Goal: Task Accomplishment & Management: Use online tool/utility

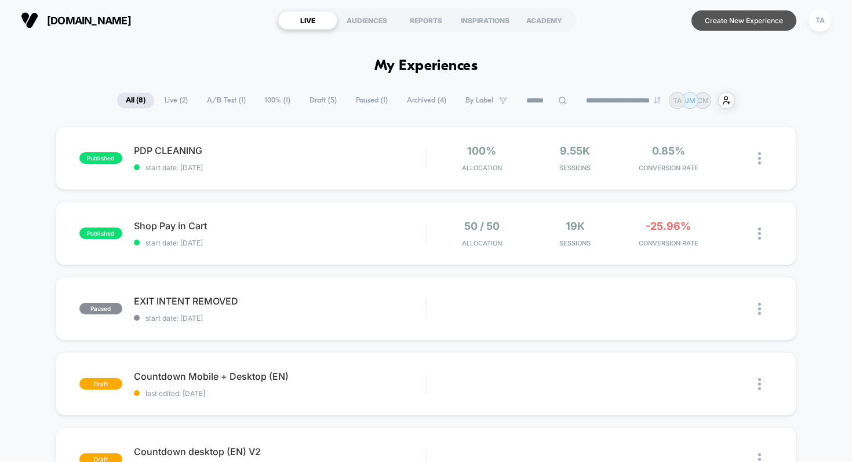
click at [726, 26] on button "Create New Experience" at bounding box center [743, 20] width 105 height 20
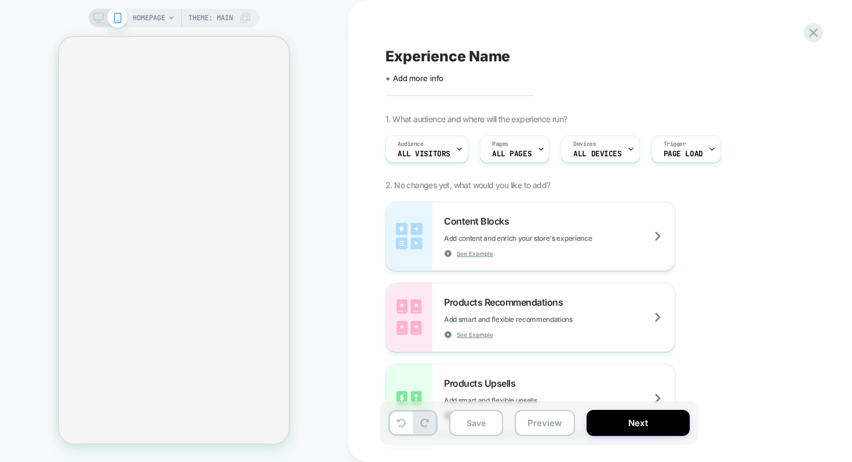
click at [97, 17] on icon at bounding box center [98, 18] width 10 height 10
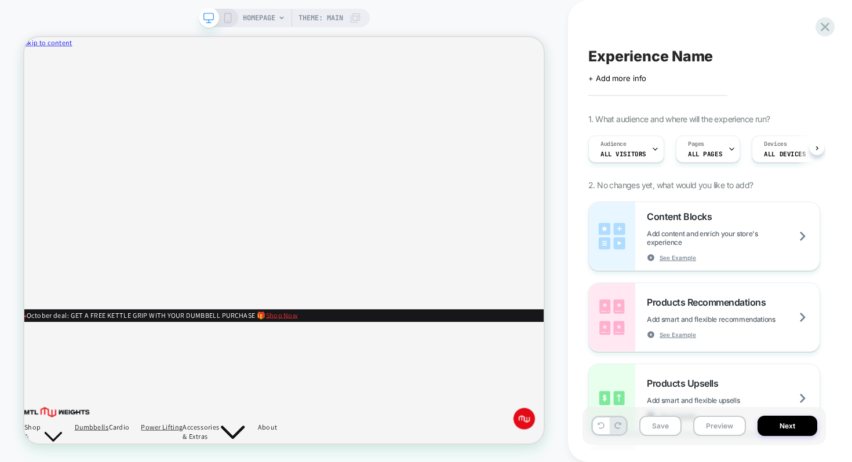
scroll to position [0, 1]
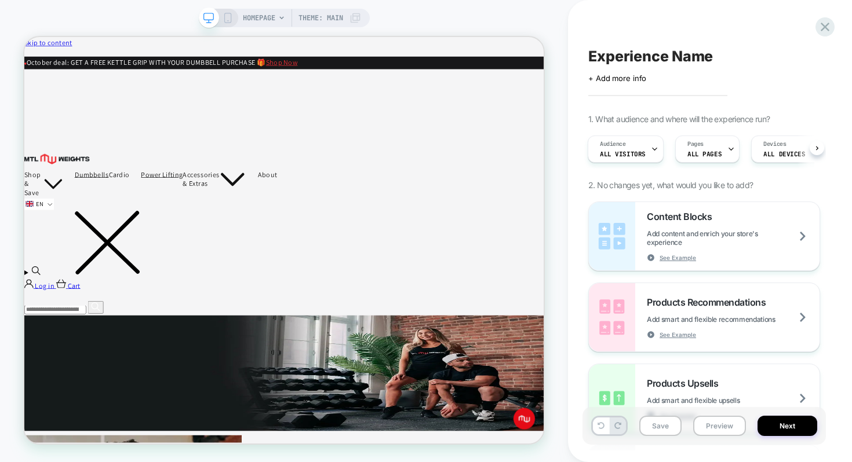
click at [269, 19] on span "HOMEPAGE" at bounding box center [259, 18] width 32 height 19
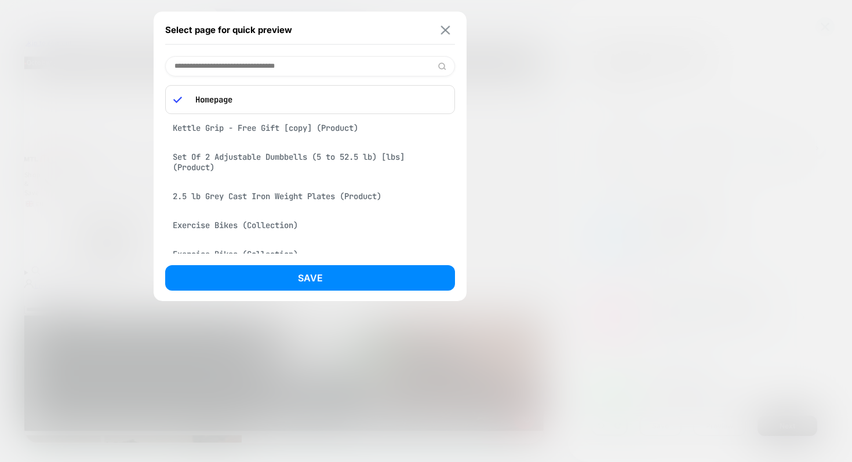
click at [451, 30] on button at bounding box center [445, 30] width 14 height 10
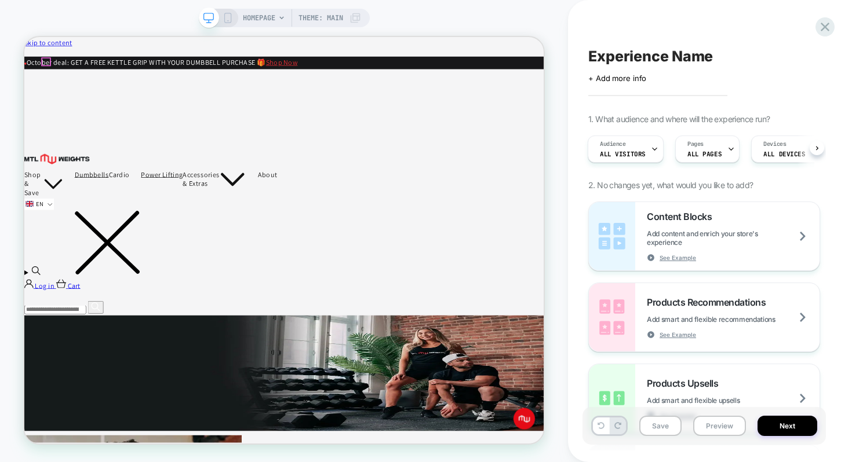
click at [24, 37] on icon "Menu" at bounding box center [24, 37] width 0 height 0
click at [24, 37] on link "Dumbbells" at bounding box center [24, 37] width 0 height 0
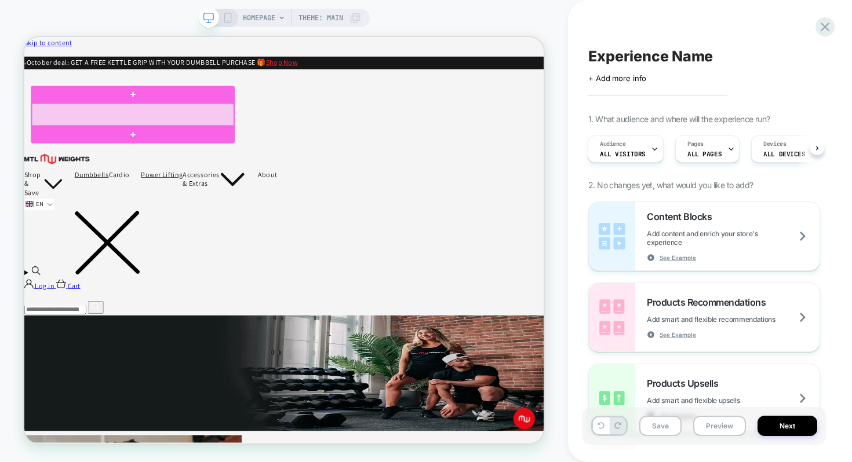
click at [84, 139] on div at bounding box center [168, 141] width 269 height 30
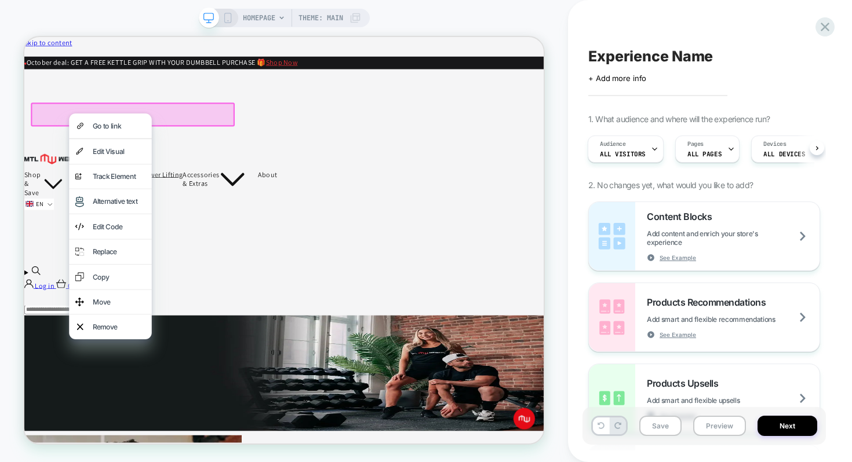
click at [67, 138] on div at bounding box center [169, 141] width 272 height 32
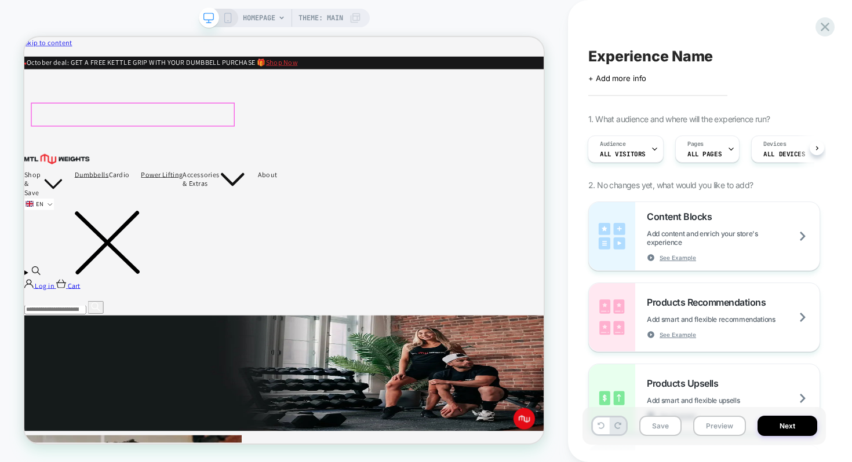
click at [67, 138] on div at bounding box center [168, 141] width 269 height 30
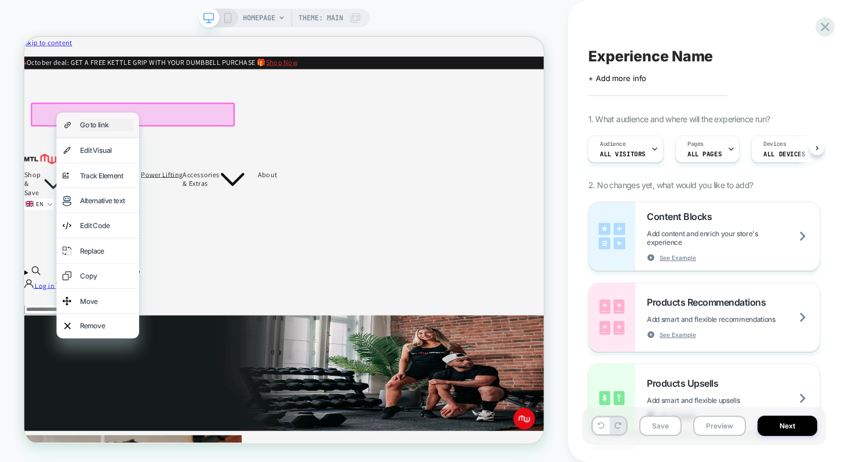
click at [105, 159] on div "Go to link" at bounding box center [134, 154] width 71 height 17
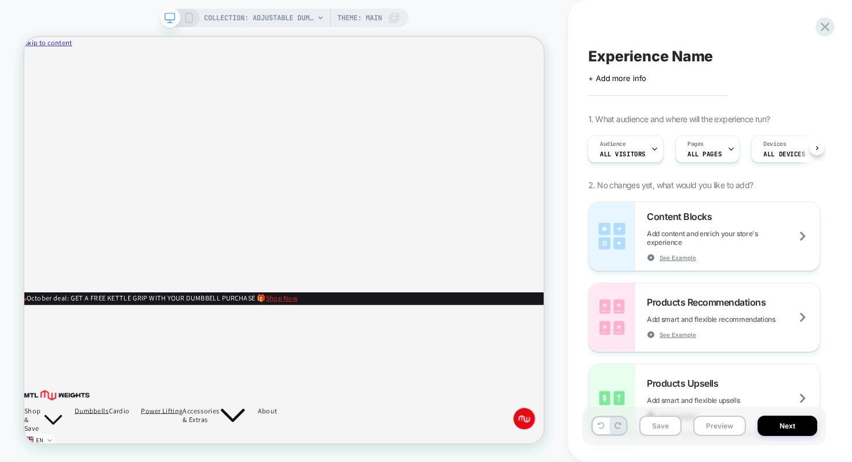
scroll to position [0, 1]
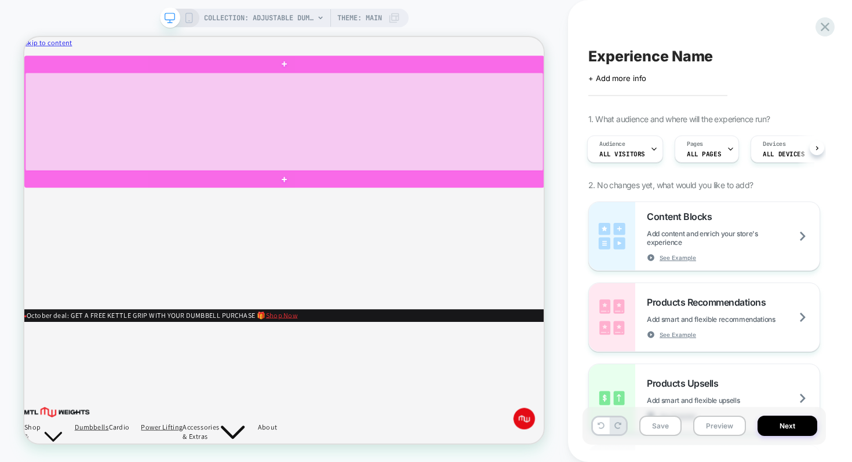
click at [623, 179] on div at bounding box center [371, 150] width 691 height 131
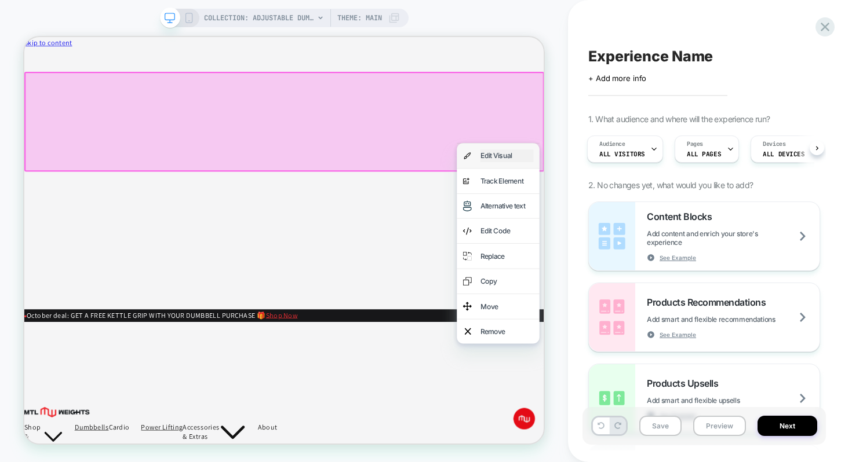
click at [650, 196] on div "Edit Visual" at bounding box center [667, 195] width 71 height 17
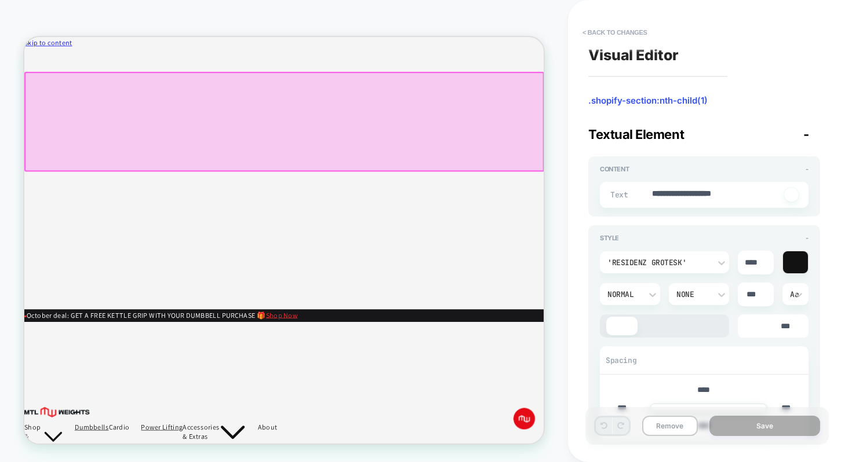
scroll to position [0, 0]
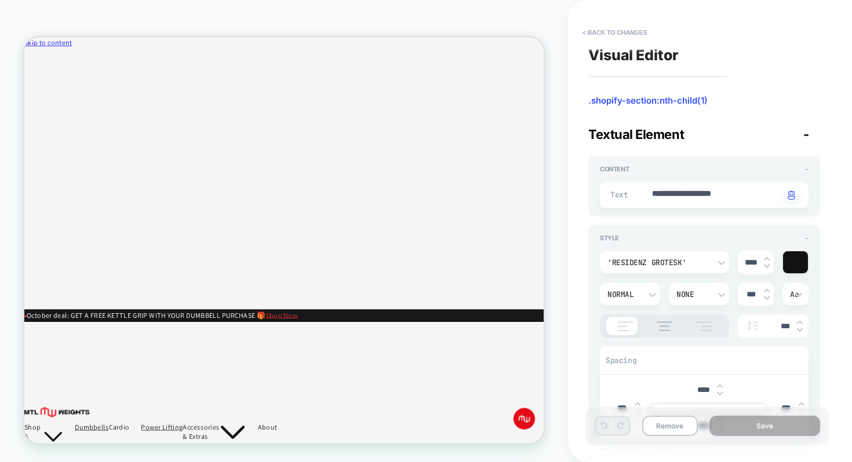
click at [611, 32] on button "< Back to changes" at bounding box center [615, 32] width 77 height 19
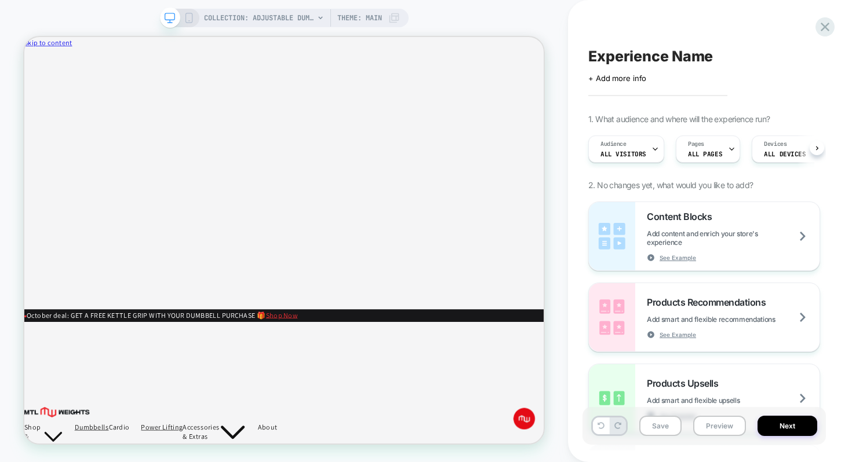
scroll to position [0, 1]
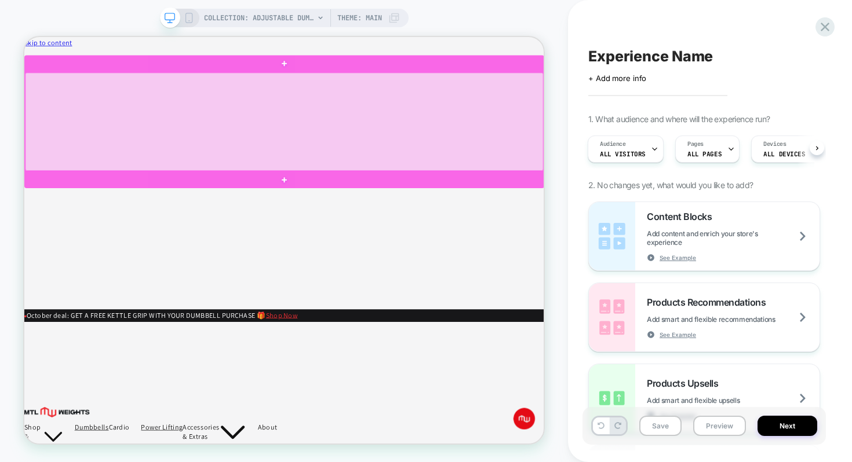
click at [525, 136] on div at bounding box center [371, 150] width 691 height 131
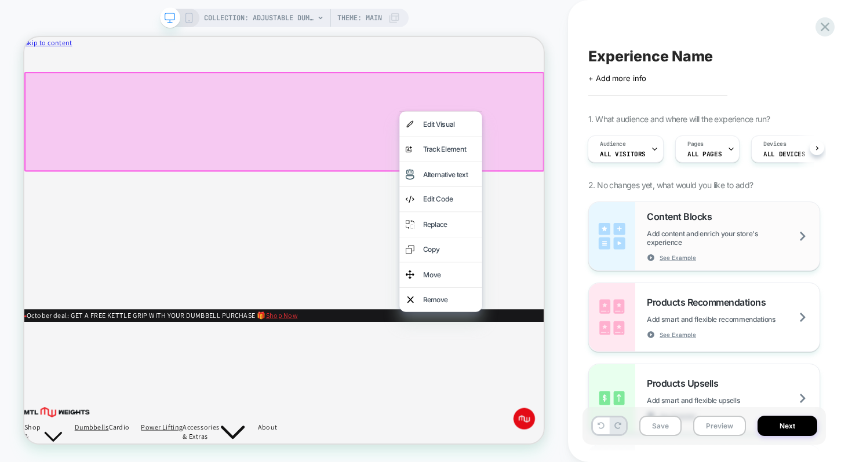
click at [715, 236] on span "Add content and enrich your store's experience" at bounding box center [733, 238] width 173 height 17
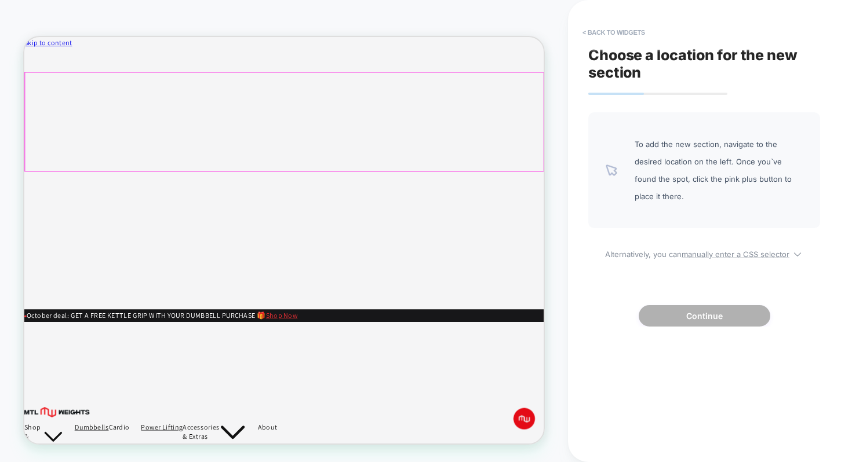
click at [579, 136] on div at bounding box center [371, 150] width 691 height 131
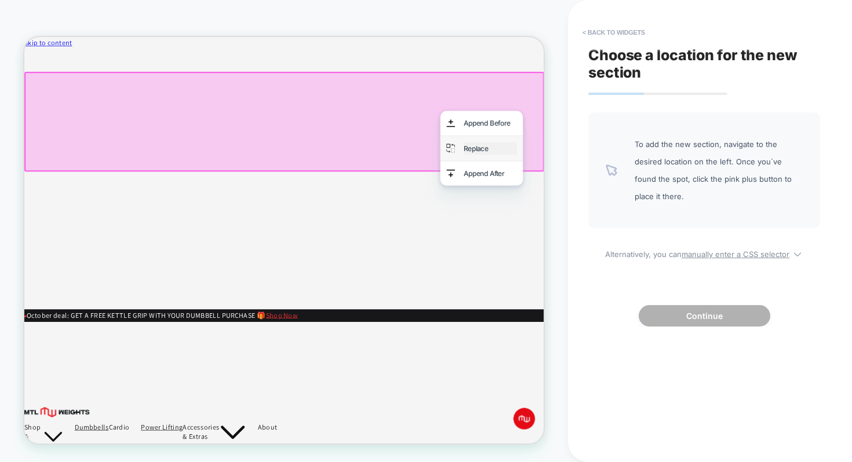
click at [635, 191] on div "Replace" at bounding box center [645, 185] width 71 height 17
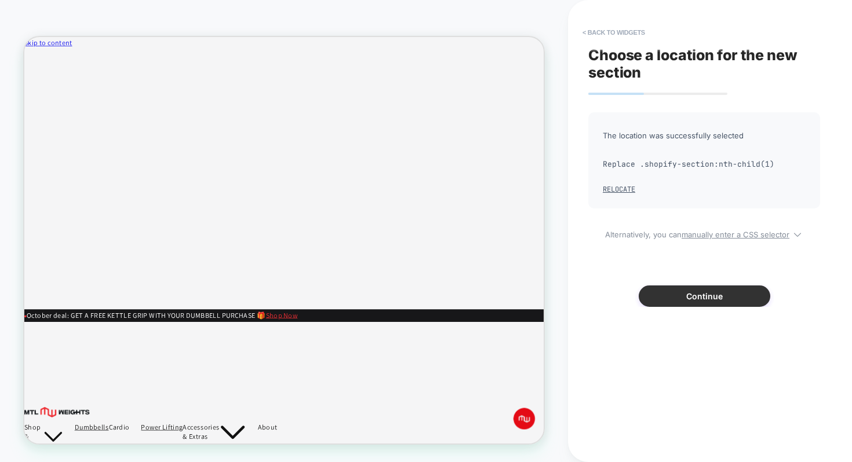
click at [691, 290] on button "Continue" at bounding box center [705, 296] width 132 height 21
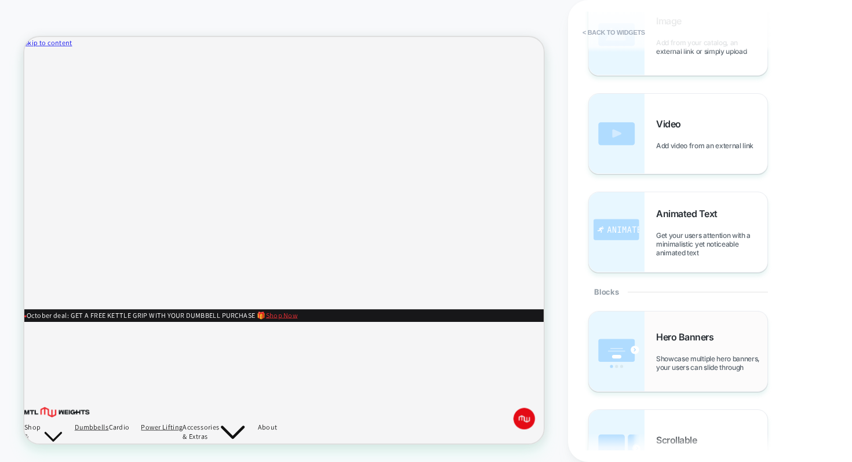
scroll to position [197, 0]
click at [644, 343] on img at bounding box center [617, 354] width 56 height 80
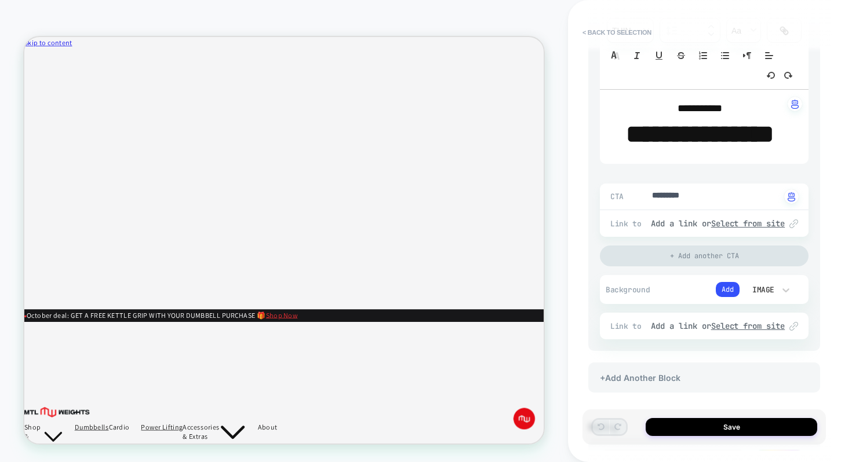
scroll to position [276, 0]
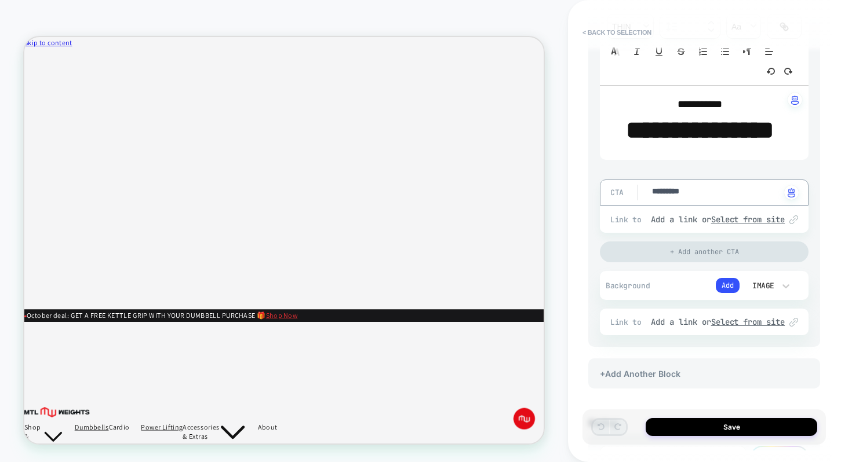
click at [672, 199] on textarea "*********" at bounding box center [716, 192] width 130 height 13
click at [655, 206] on div "CTA ********* Click to change to alternative text Link to Add a link or Select …" at bounding box center [704, 217] width 209 height 92
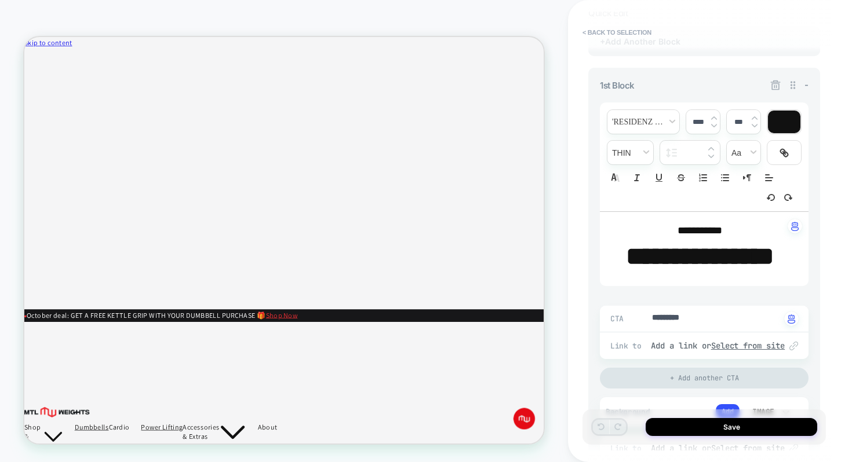
scroll to position [199, 0]
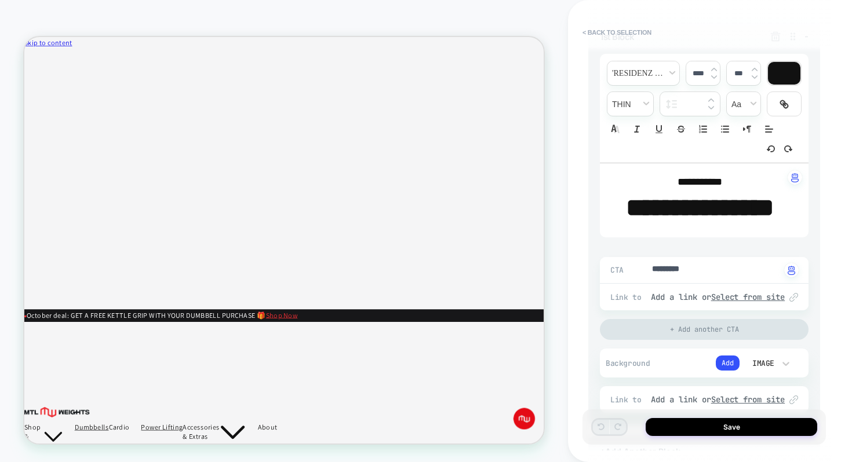
type textarea "*"
click at [684, 277] on textarea "*********" at bounding box center [716, 270] width 130 height 13
click at [754, 282] on div "**********" at bounding box center [704, 229] width 209 height 368
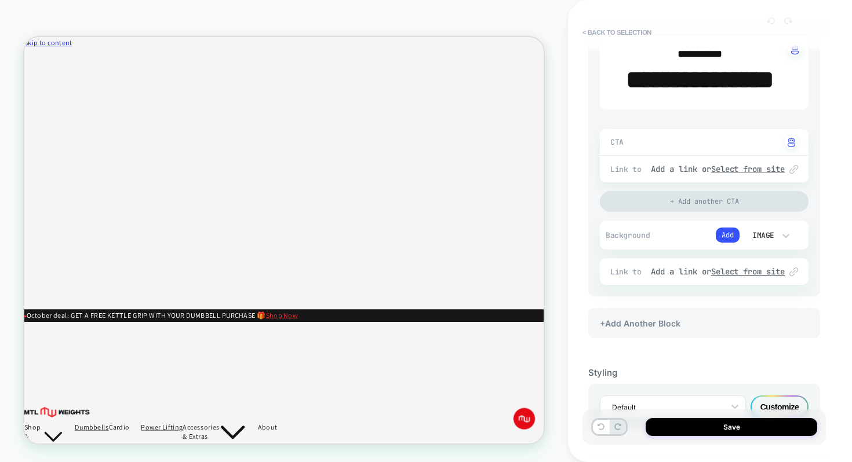
scroll to position [340, 0]
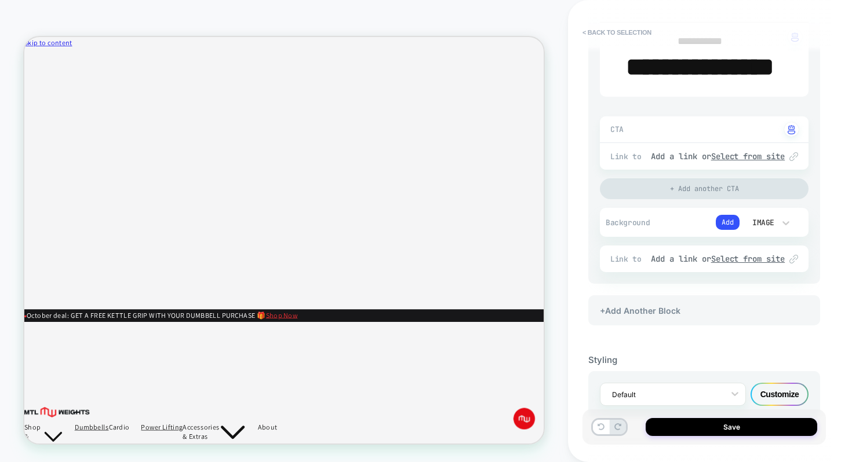
click at [771, 228] on div "Image" at bounding box center [762, 223] width 24 height 10
click at [720, 254] on div at bounding box center [426, 231] width 852 height 462
click at [724, 230] on button "Add" at bounding box center [728, 222] width 24 height 15
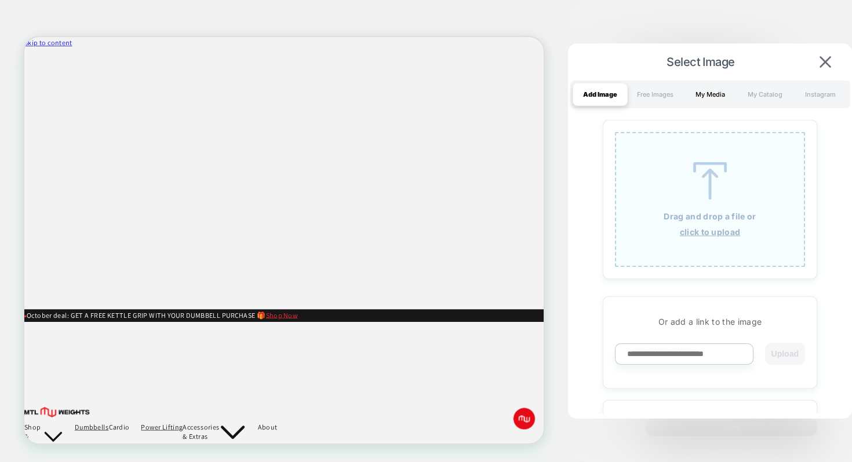
click at [705, 93] on div "My Media" at bounding box center [710, 94] width 55 height 23
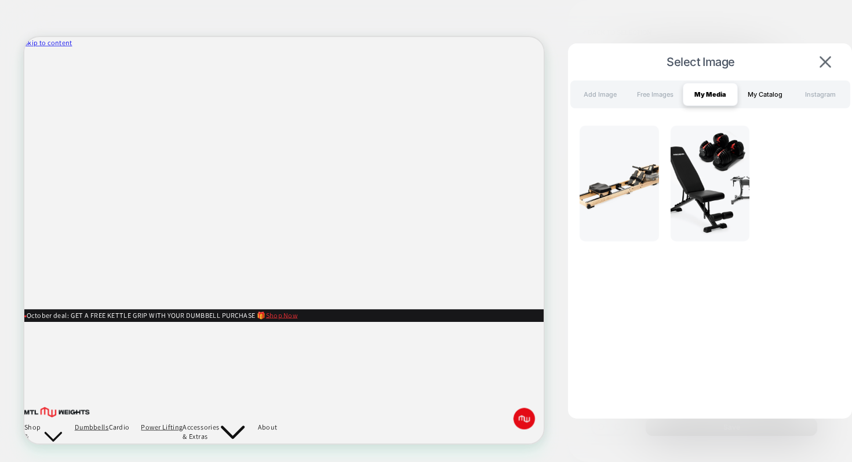
click at [747, 94] on div "My Catalog" at bounding box center [765, 94] width 55 height 23
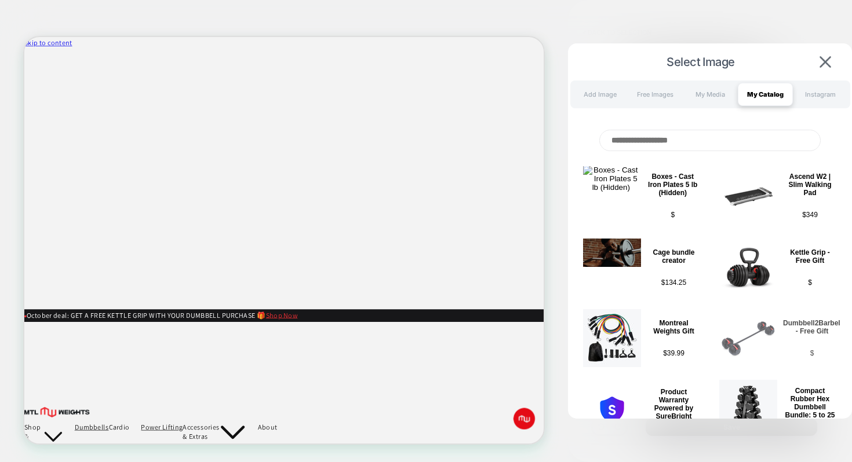
scroll to position [4354, 0]
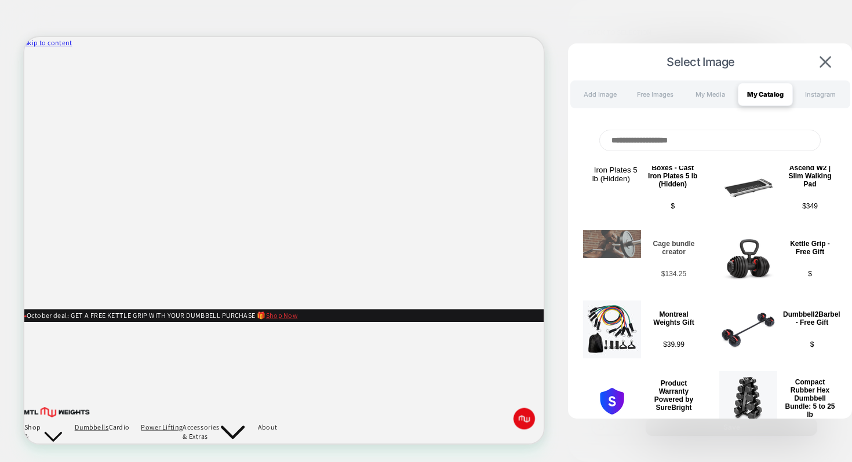
click at [636, 238] on img at bounding box center [612, 244] width 58 height 28
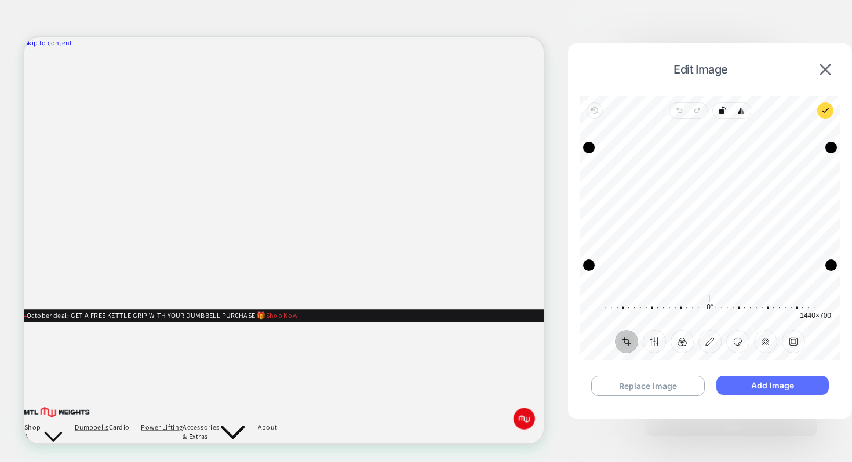
click at [749, 383] on button "Add Image" at bounding box center [772, 385] width 112 height 19
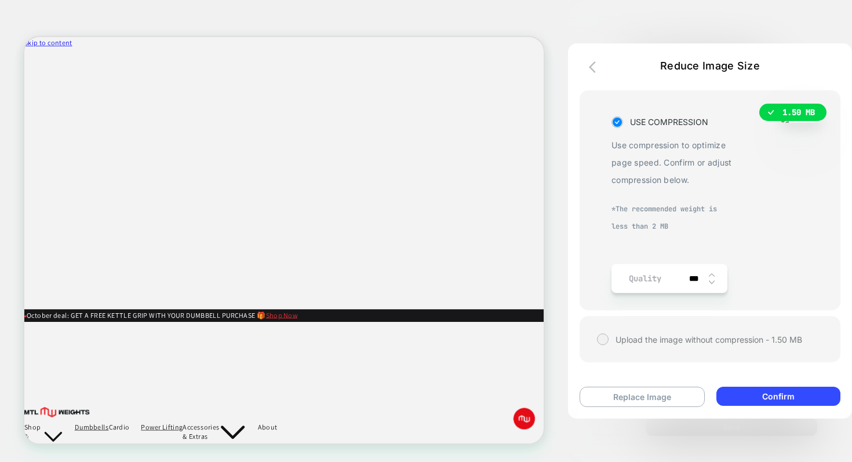
click at [709, 278] on img at bounding box center [712, 275] width 6 height 5
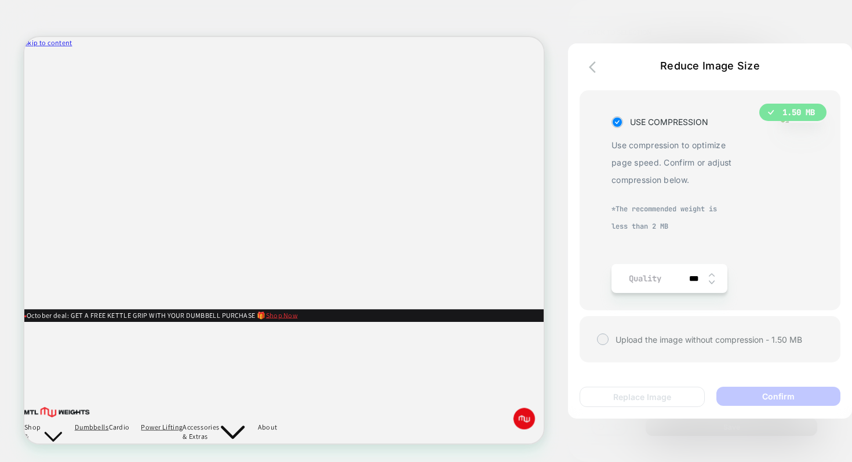
click at [709, 278] on img at bounding box center [712, 275] width 6 height 5
type input "****"
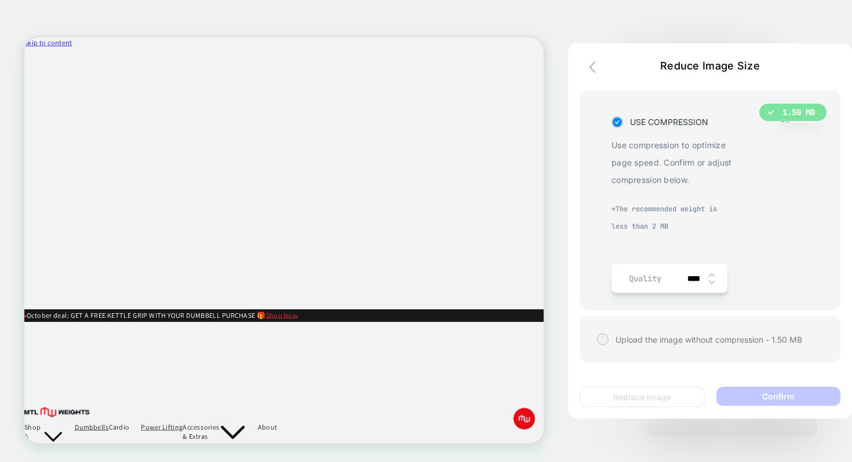
click at [709, 278] on img at bounding box center [712, 275] width 6 height 5
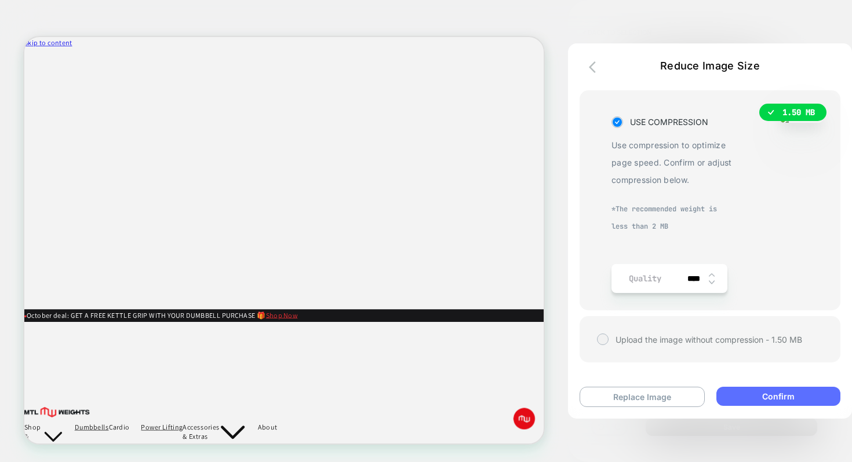
click at [770, 396] on button "Confirm" at bounding box center [778, 396] width 124 height 19
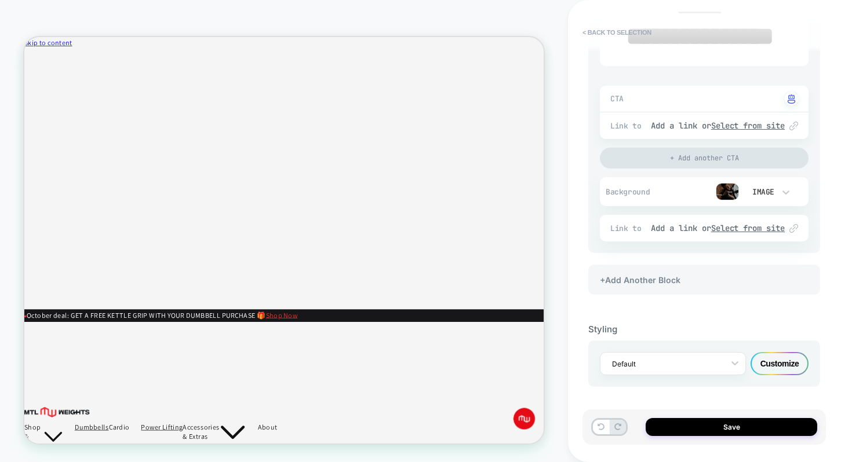
scroll to position [405, 0]
click at [761, 359] on div "Customize" at bounding box center [780, 363] width 58 height 23
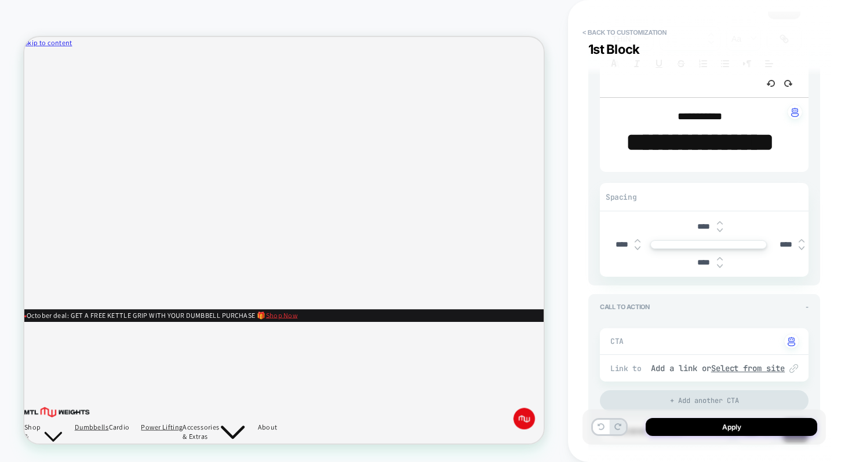
scroll to position [204, 0]
click at [718, 231] on img at bounding box center [720, 229] width 6 height 5
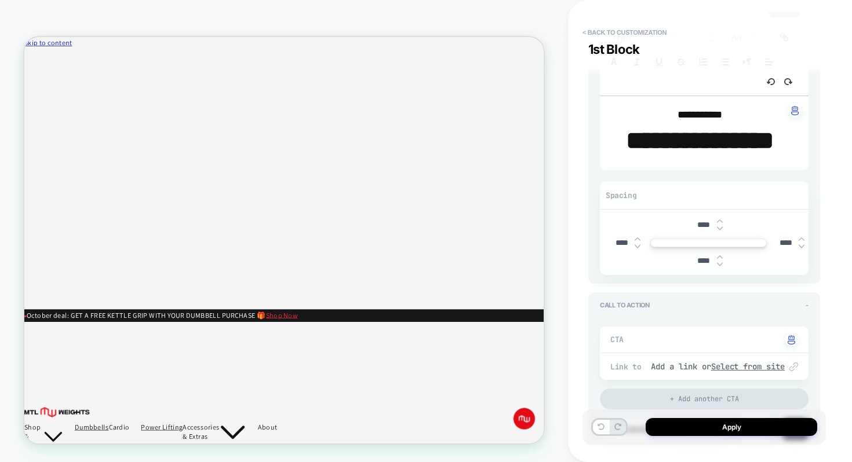
click at [718, 231] on img at bounding box center [720, 229] width 6 height 5
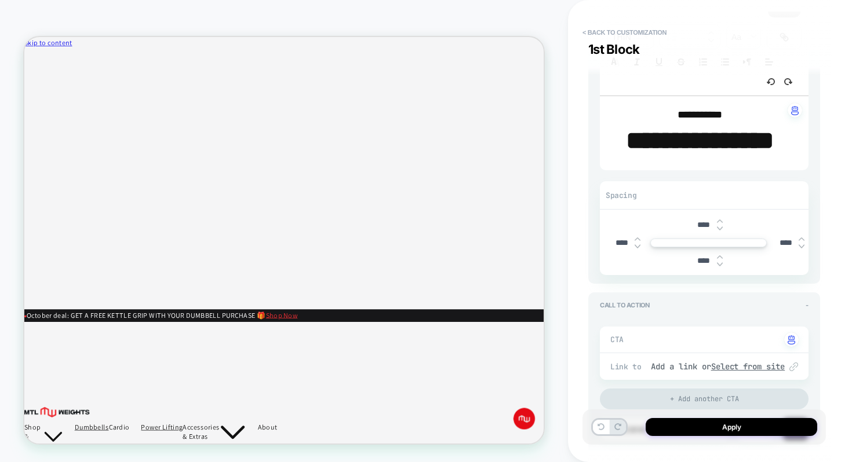
click at [718, 231] on img at bounding box center [720, 229] width 6 height 5
type input "****"
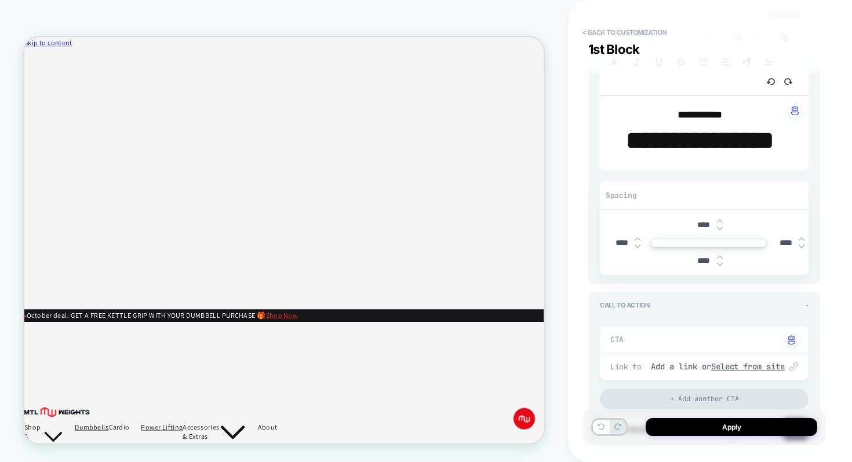
click at [719, 260] on img at bounding box center [720, 257] width 6 height 5
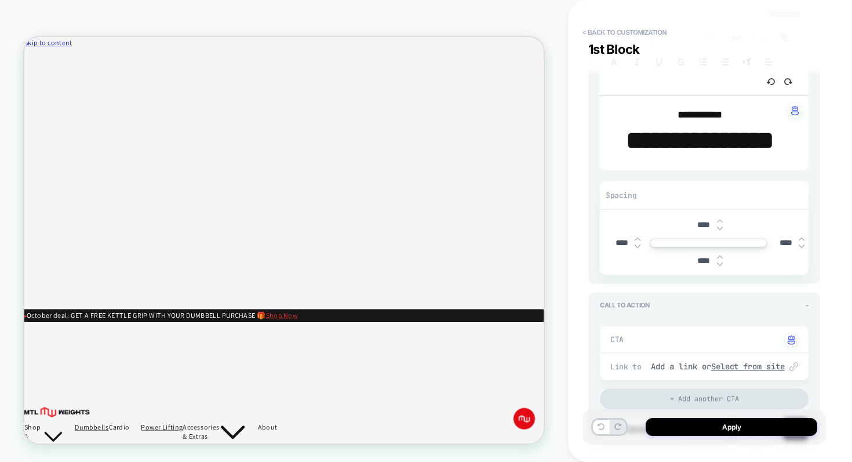
click at [718, 273] on div "****" at bounding box center [709, 261] width 36 height 24
click at [718, 267] on img at bounding box center [720, 265] width 6 height 5
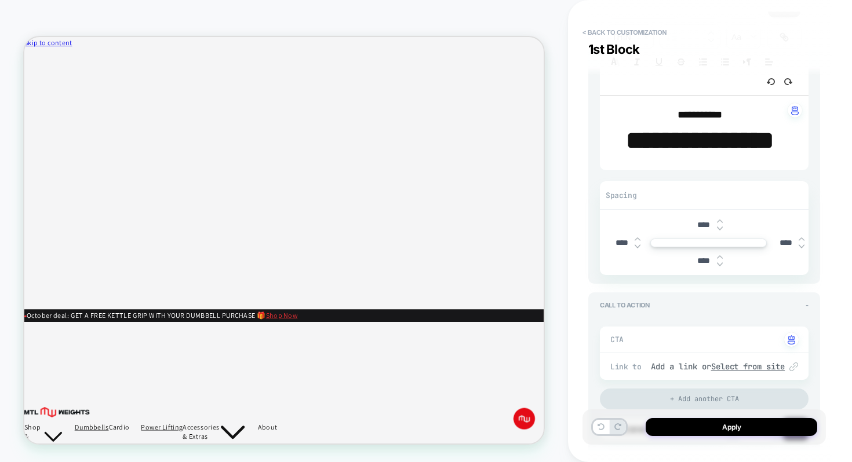
type input "****"
click at [698, 266] on input "****" at bounding box center [704, 261] width 26 height 10
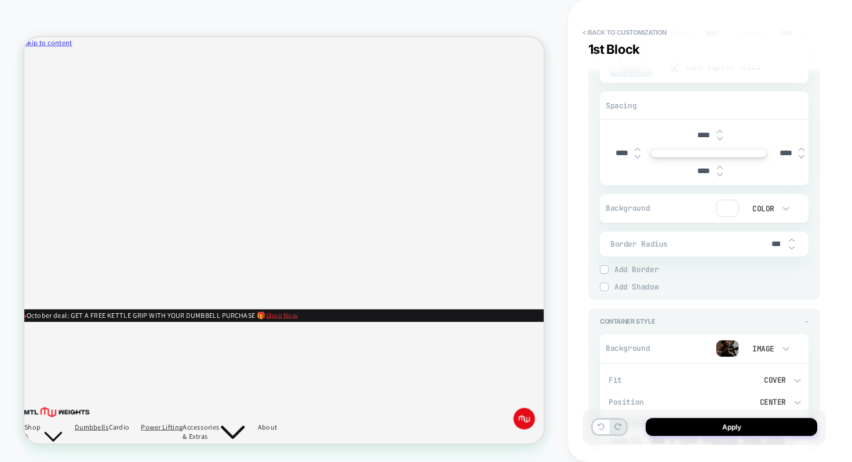
scroll to position [720, 0]
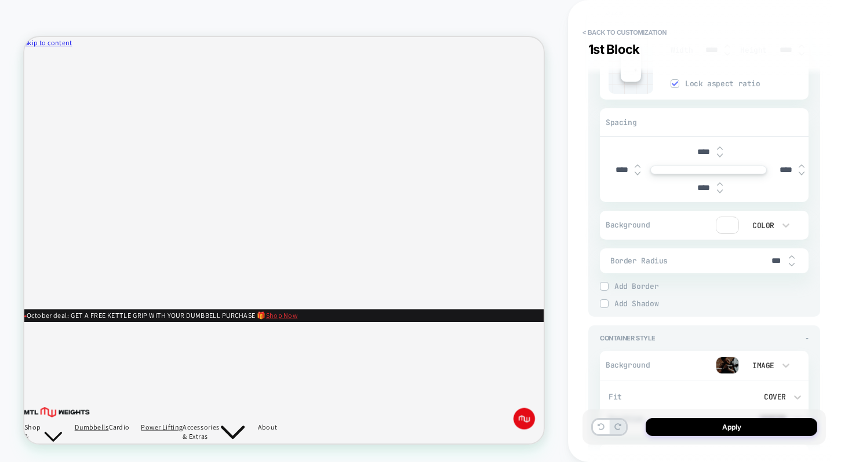
click at [718, 187] on img at bounding box center [720, 184] width 6 height 5
click at [718, 194] on img at bounding box center [720, 192] width 6 height 5
type input "****"
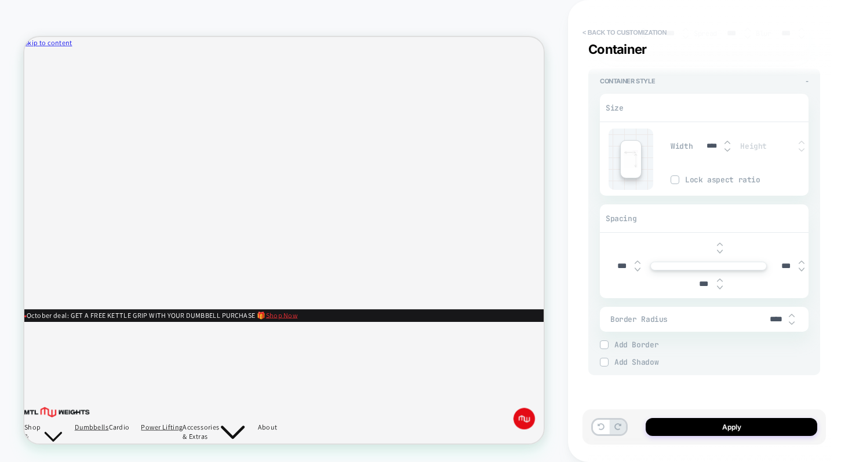
click at [592, 30] on button "< Back to customization" at bounding box center [625, 32] width 96 height 19
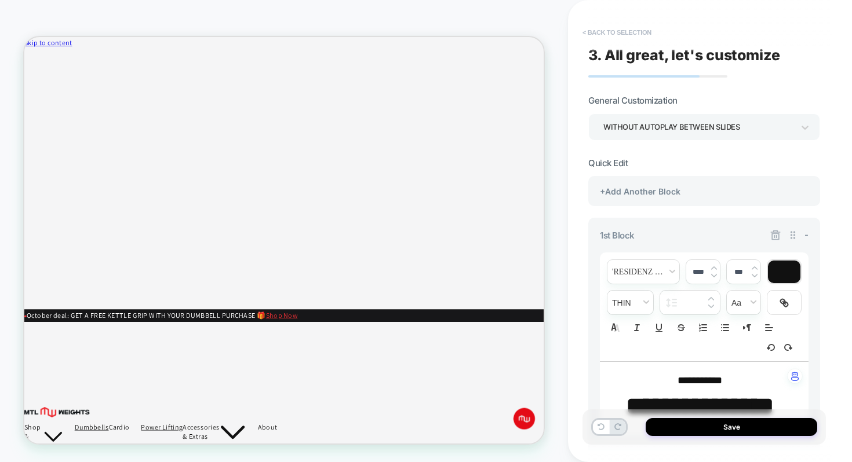
click at [586, 30] on button "< Back to selection" at bounding box center [617, 32] width 81 height 19
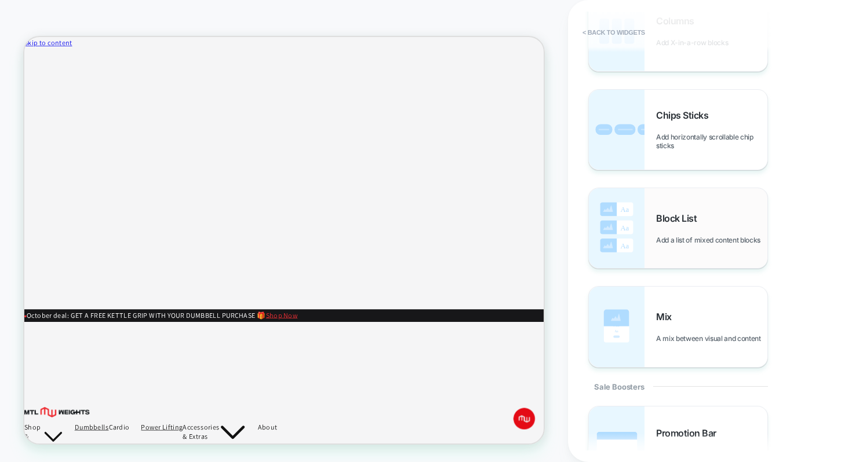
scroll to position [719, 0]
click at [671, 242] on span "Add a list of mixed content blocks" at bounding box center [711, 238] width 110 height 9
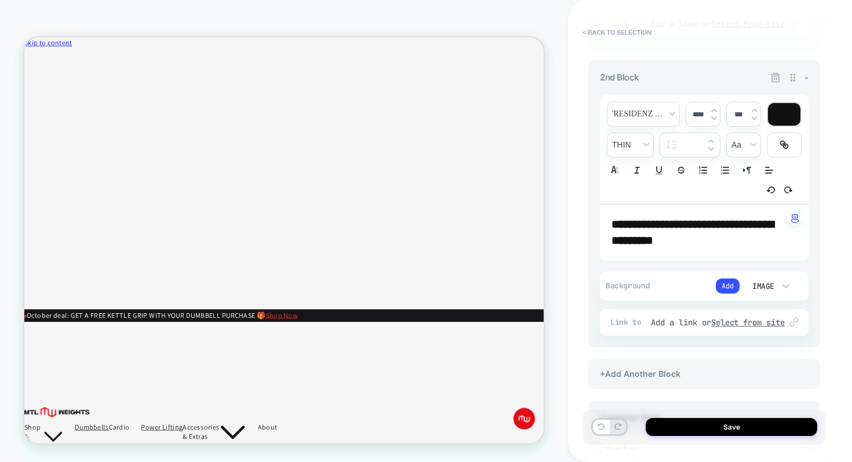
scroll to position [302, 0]
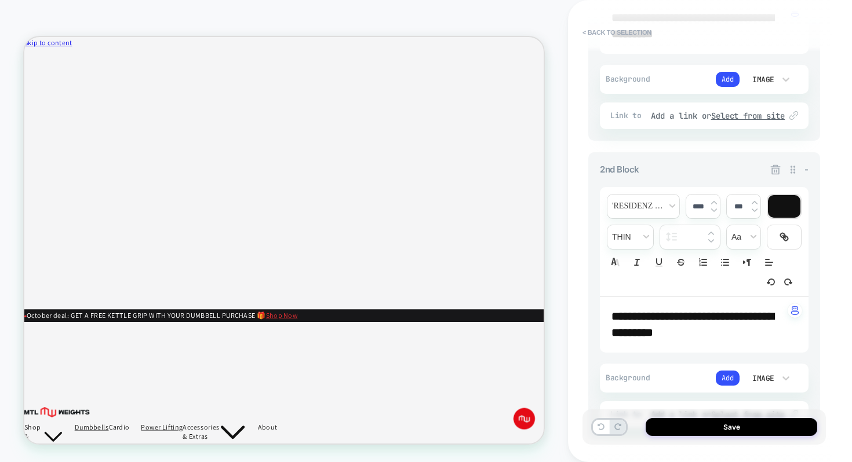
click at [774, 167] on icon at bounding box center [776, 170] width 10 height 10
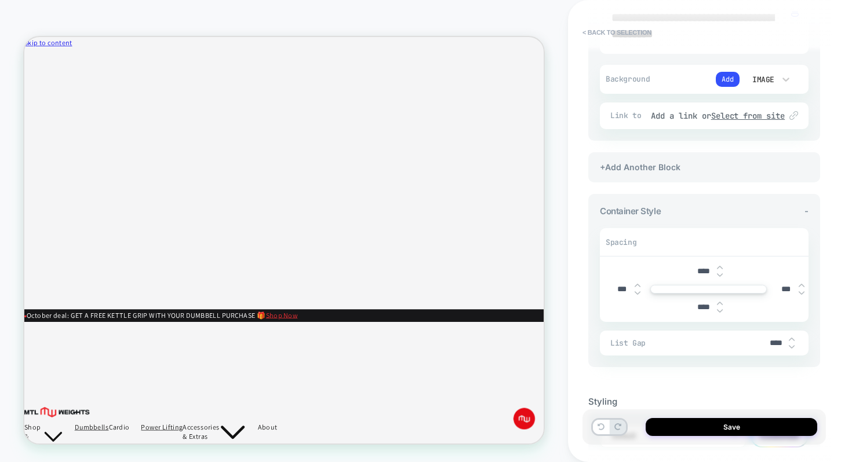
click at [700, 268] on input "****" at bounding box center [704, 272] width 26 height 10
type input "***"
click at [547, 31] on div "COLLECTION: Adjustable Dumbbells (Category) COLLECTION: Adjustable Dumbbells (C…" at bounding box center [284, 231] width 568 height 439
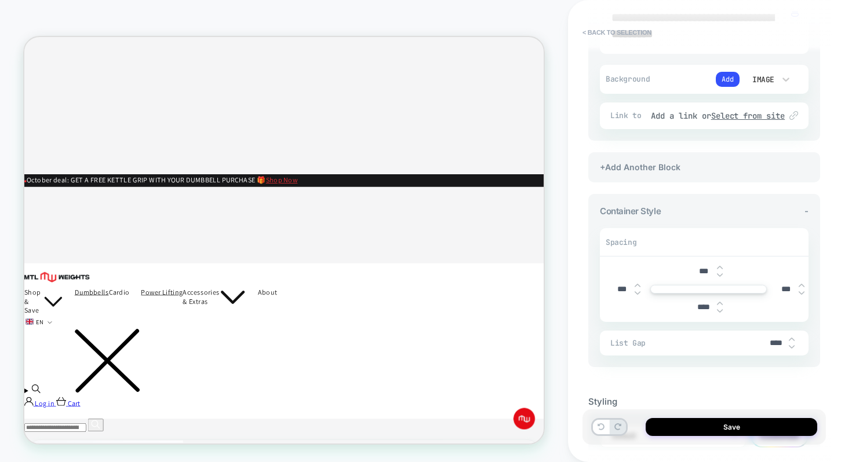
scroll to position [0, 0]
